Goal: Find specific page/section: Find specific page/section

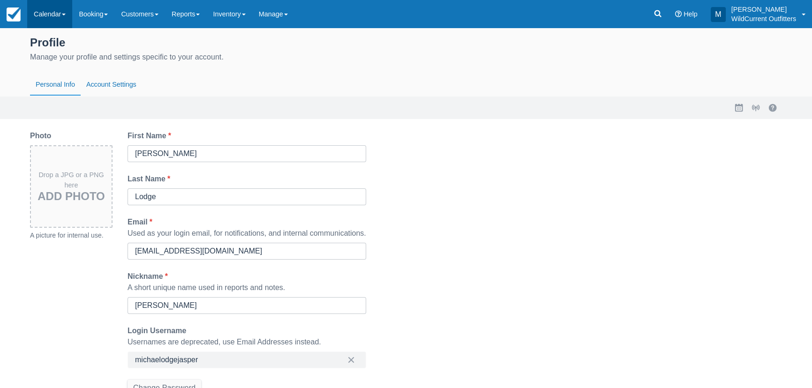
click at [52, 15] on link "Calendar" at bounding box center [49, 14] width 45 height 28
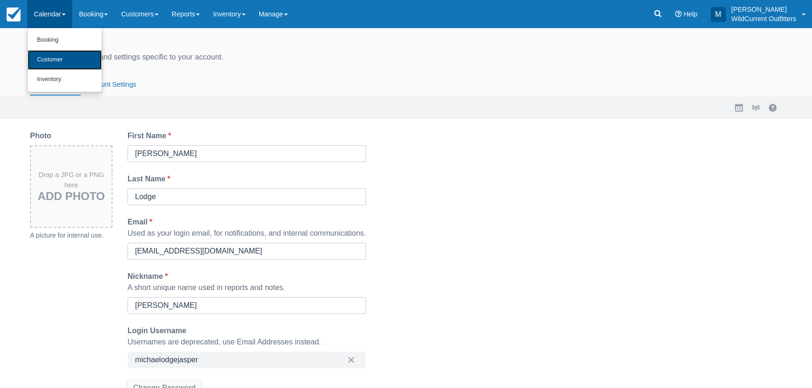
click at [52, 56] on link "Customer" at bounding box center [65, 60] width 74 height 20
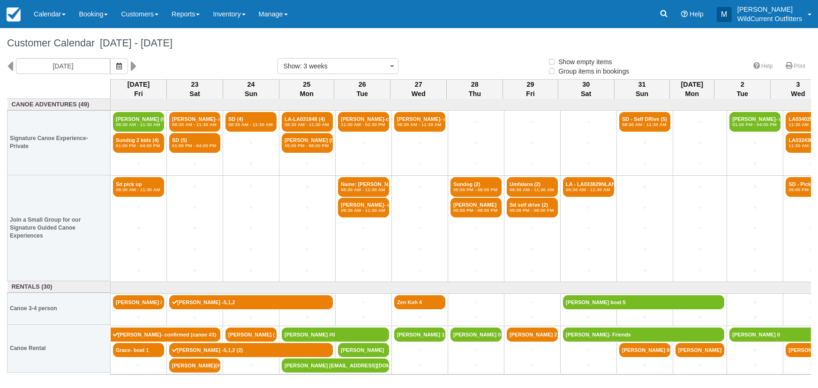
select select
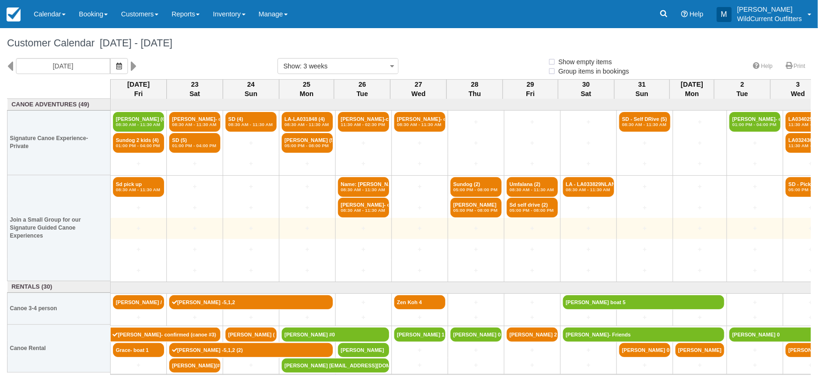
select select
